Goal: Find specific page/section: Find specific page/section

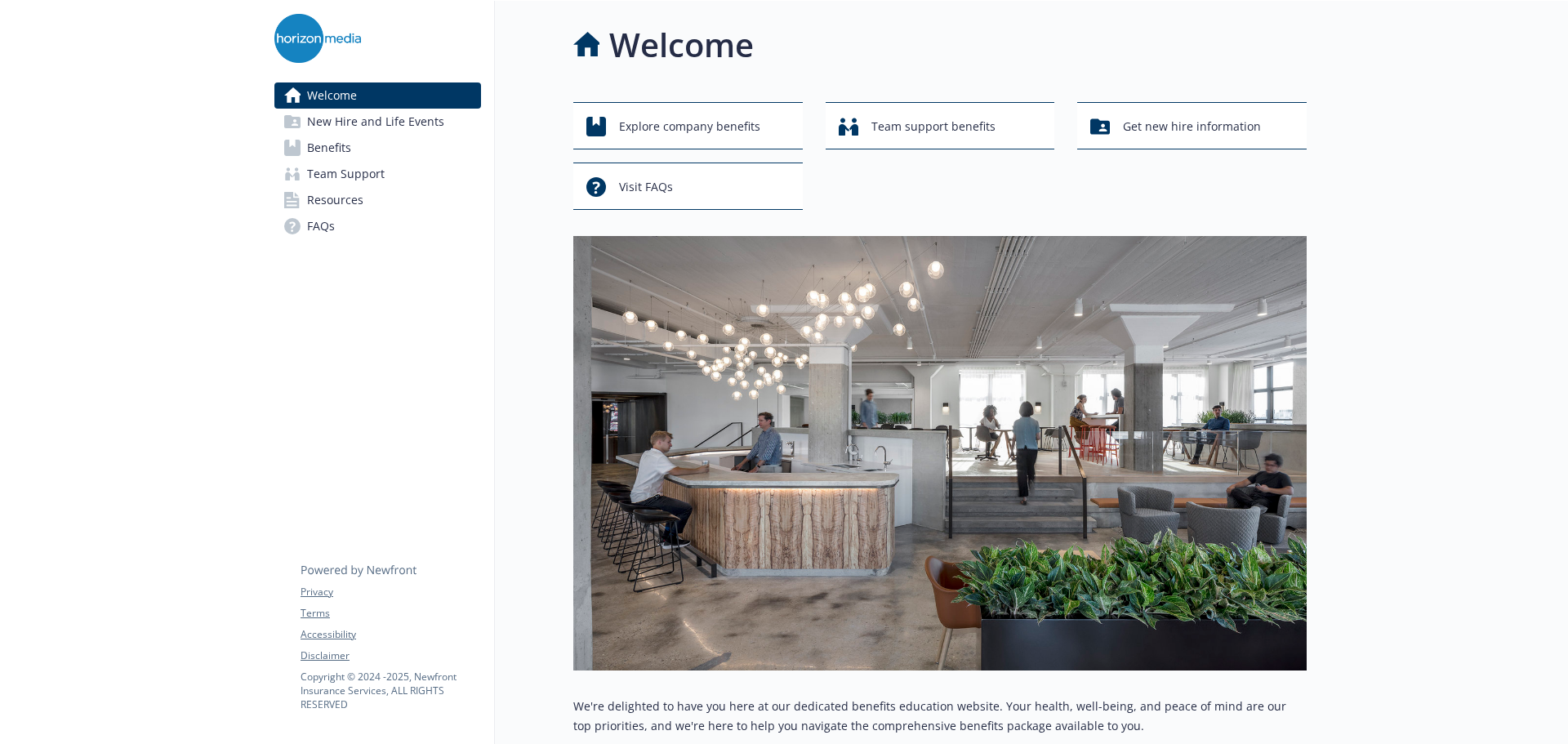
click at [386, 143] on link "Benefits" at bounding box center [377, 148] width 207 height 26
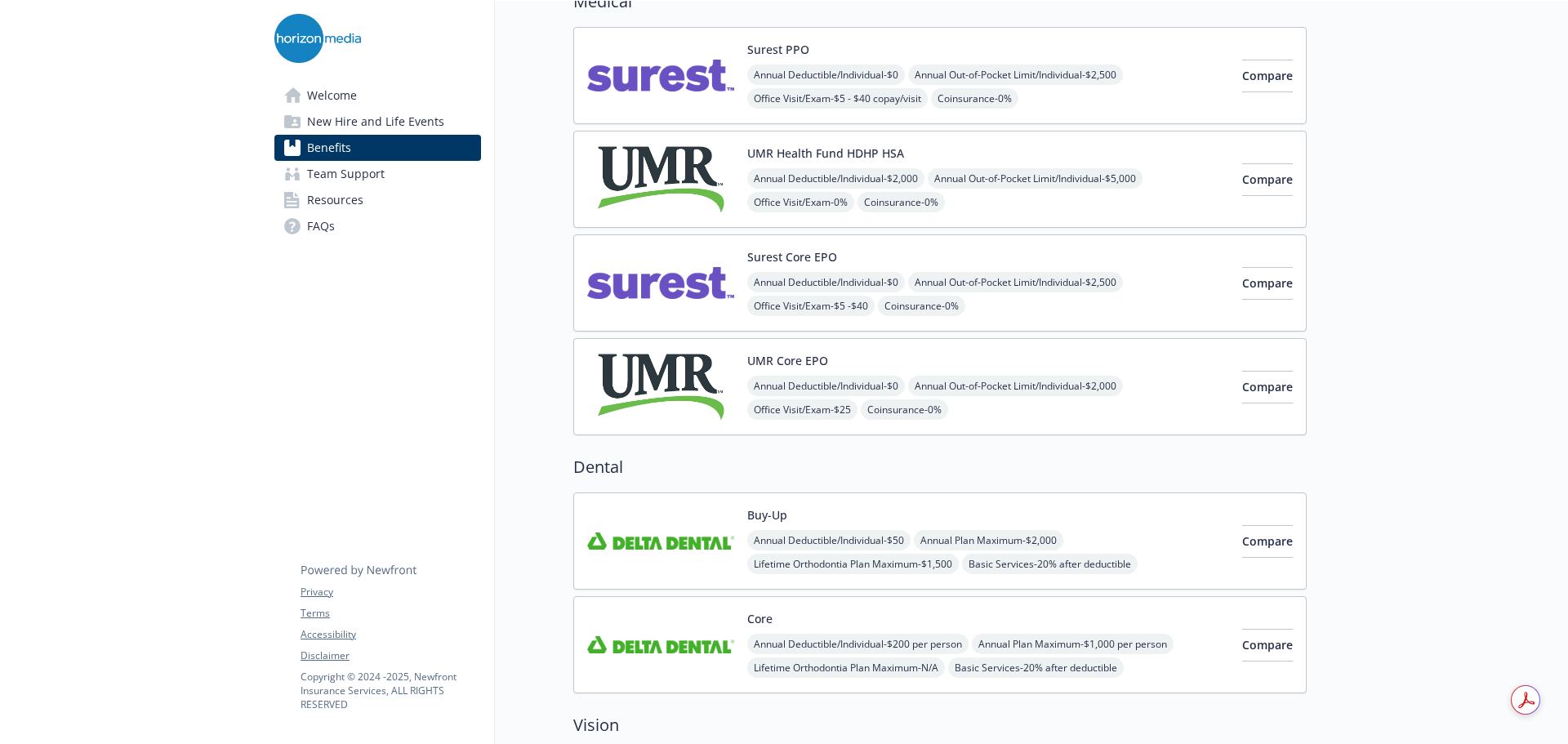
scroll to position [163, 0]
